Goal: Task Accomplishment & Management: Manage account settings

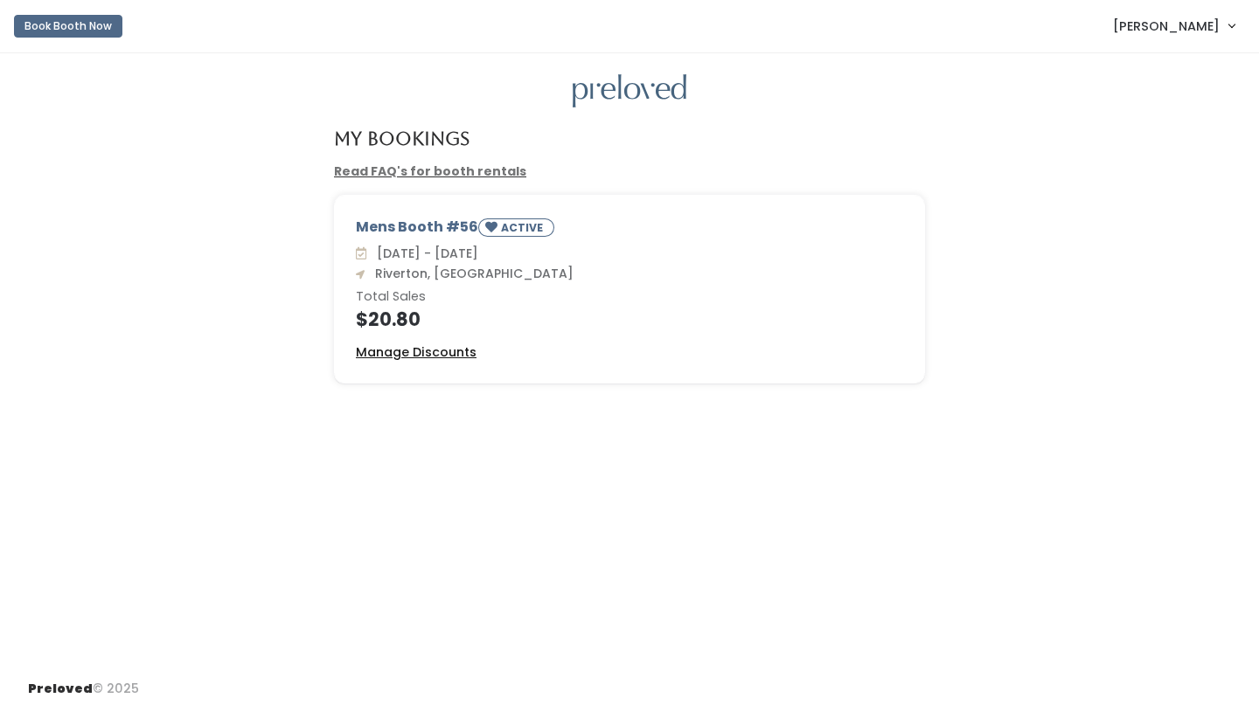
click at [394, 352] on u "Manage Discounts" at bounding box center [416, 352] width 121 height 17
